Goal: Use online tool/utility: Utilize a website feature to perform a specific function

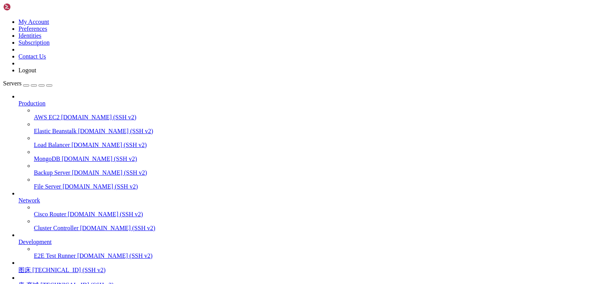
scroll to position [67, 0]
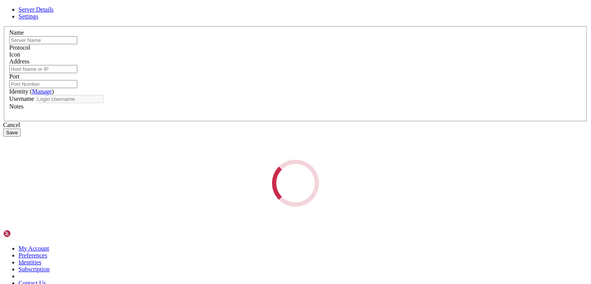
type input "唐-商城"
type input "[TECHNICAL_ID]"
type input "22"
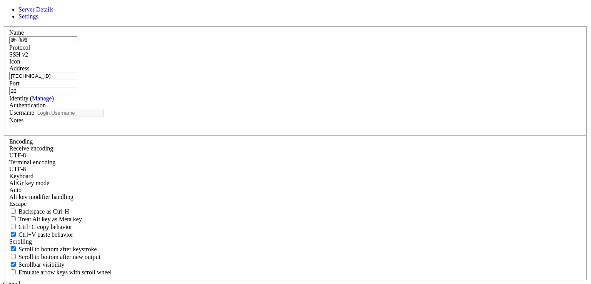
type input "root"
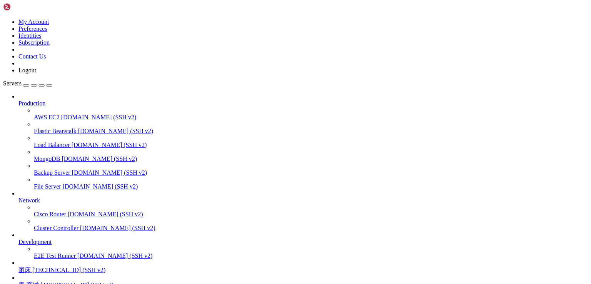
click at [39, 282] on span "唐-商城" at bounding box center [28, 285] width 20 height 7
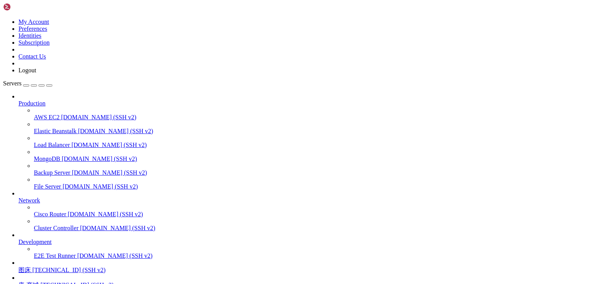
drag, startPoint x: 183, startPoint y: 514, endPoint x: 237, endPoint y: 477, distance: 65.6
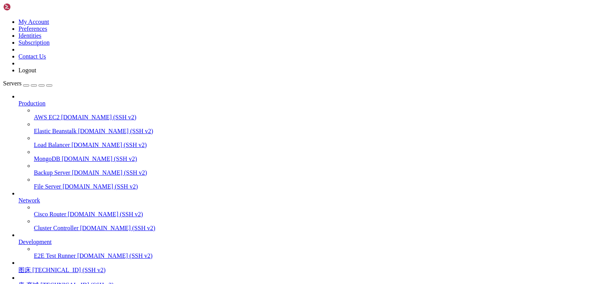
scroll to position [6745, 0]
drag, startPoint x: 55, startPoint y: 639, endPoint x: 182, endPoint y: 640, distance: 126.6
copy x-row "[URL][TECHNICAL_ID]"
